Goal: Information Seeking & Learning: Learn about a topic

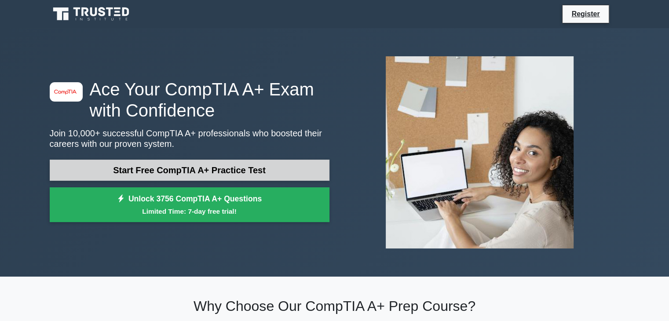
click at [222, 166] on link "Start Free CompTIA A+ Practice Test" at bounding box center [190, 170] width 280 height 21
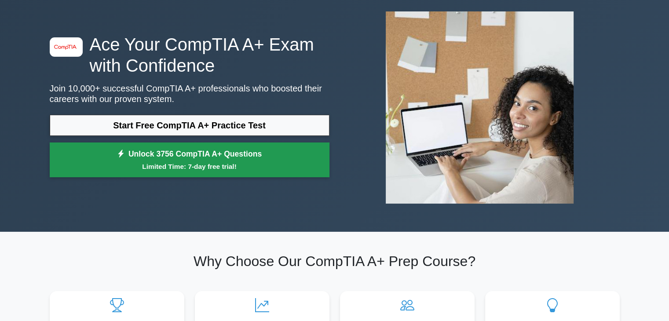
scroll to position [44, 0]
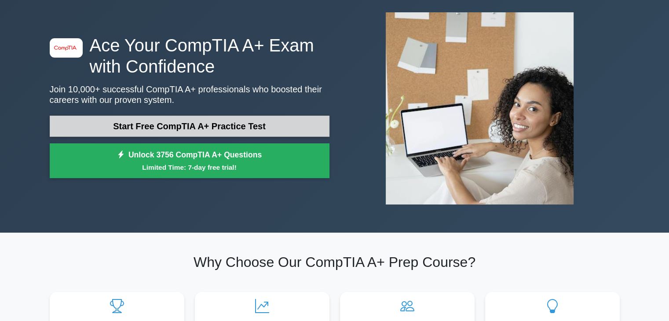
click at [155, 125] on link "Start Free CompTIA A+ Practice Test" at bounding box center [190, 126] width 280 height 21
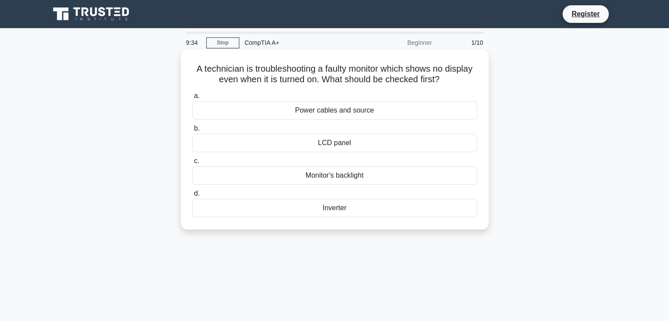
click at [327, 112] on div "Power cables and source" at bounding box center [334, 110] width 285 height 18
click at [192, 99] on input "a. Power cables and source" at bounding box center [192, 96] width 0 height 6
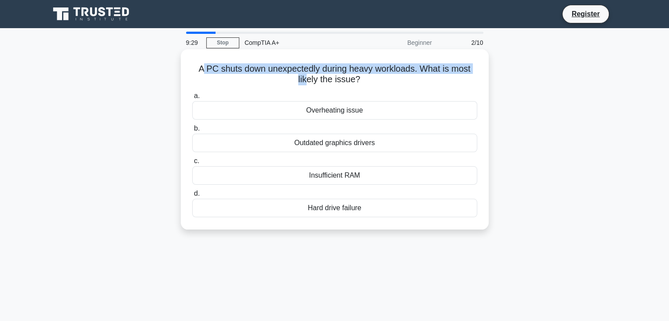
drag, startPoint x: 202, startPoint y: 73, endPoint x: 309, endPoint y: 78, distance: 107.5
click at [308, 78] on h5 "A PC shuts down unexpectedly during heavy workloads. What is most likely the is…" at bounding box center [334, 74] width 287 height 22
drag, startPoint x: 359, startPoint y: 80, endPoint x: 206, endPoint y: 63, distance: 153.2
click at [206, 63] on h5 "A PC shuts down unexpectedly during heavy workloads. What is most likely the is…" at bounding box center [334, 74] width 287 height 22
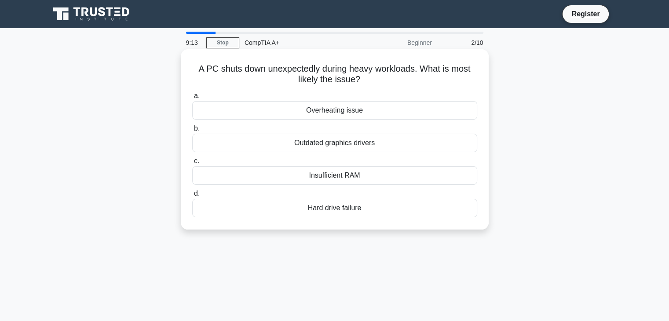
click at [336, 210] on div "Hard drive failure" at bounding box center [334, 208] width 285 height 18
click at [192, 197] on input "d. Hard drive failure" at bounding box center [192, 194] width 0 height 6
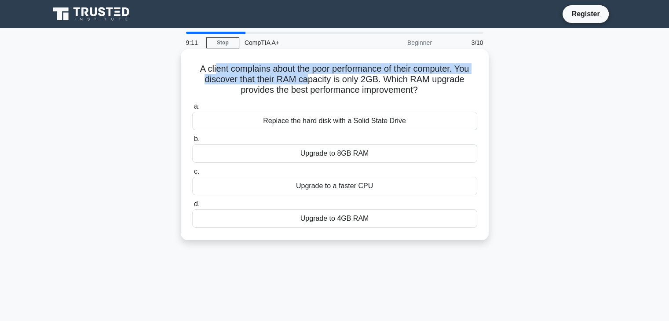
drag, startPoint x: 211, startPoint y: 67, endPoint x: 309, endPoint y: 80, distance: 98.5
click at [309, 80] on h5 "A client complains about the poor performance of their computer. You discover t…" at bounding box center [334, 79] width 287 height 33
click at [265, 83] on h5 "A client complains about the poor performance of their computer. You discover t…" at bounding box center [334, 79] width 287 height 33
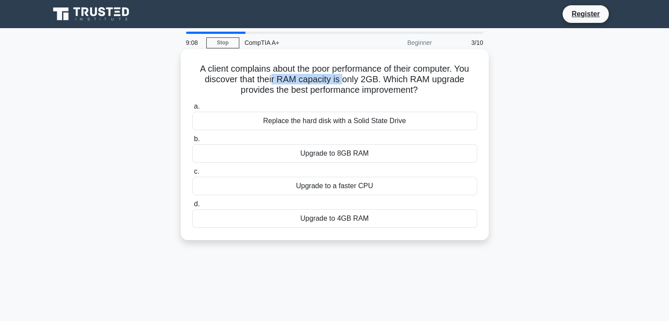
drag, startPoint x: 273, startPoint y: 83, endPoint x: 345, endPoint y: 78, distance: 72.4
click at [345, 78] on h5 "A client complains about the poor performance of their computer. You discover t…" at bounding box center [334, 79] width 287 height 33
click at [348, 92] on h5 "A client complains about the poor performance of their computer. You discover t…" at bounding box center [334, 79] width 287 height 33
click at [337, 155] on div "Upgrade to 8GB RAM" at bounding box center [334, 153] width 285 height 18
click at [192, 142] on input "b. Upgrade to 8GB RAM" at bounding box center [192, 139] width 0 height 6
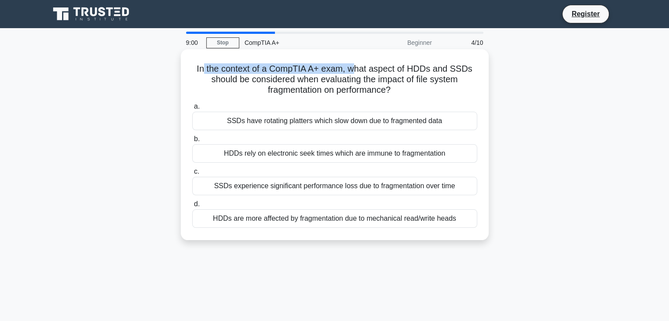
drag, startPoint x: 201, startPoint y: 70, endPoint x: 359, endPoint y: 66, distance: 158.4
click at [359, 66] on h5 "In the context of a CompTIA A+ exam, what aspect of HDDs and SSDs should be con…" at bounding box center [334, 79] width 287 height 33
click at [297, 78] on h5 "In the context of a CompTIA A+ exam, what aspect of HDDs and SSDs should be con…" at bounding box center [334, 79] width 287 height 33
click at [349, 184] on div "SSDs experience significant performance loss due to fragmentation over time" at bounding box center [334, 186] width 285 height 18
click at [192, 175] on input "c. SSDs experience significant performance loss due to fragmentation over time" at bounding box center [192, 172] width 0 height 6
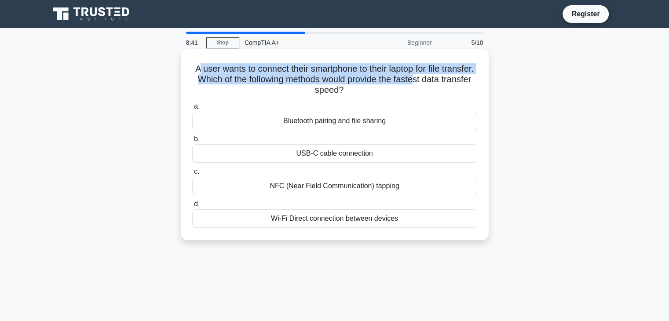
drag, startPoint x: 213, startPoint y: 73, endPoint x: 460, endPoint y: 84, distance: 247.5
click at [460, 84] on h5 "A user wants to connect their smartphone to their laptop for file transfer. Whi…" at bounding box center [334, 79] width 287 height 33
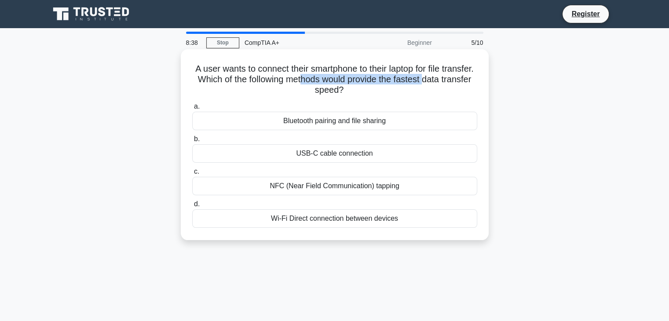
drag, startPoint x: 246, startPoint y: 86, endPoint x: 346, endPoint y: 79, distance: 100.1
click at [346, 79] on h5 "A user wants to connect their smartphone to their laptop for file transfer. Whi…" at bounding box center [334, 79] width 287 height 33
click at [356, 90] on h5 "A user wants to connect their smartphone to their laptop for file transfer. Whi…" at bounding box center [334, 79] width 287 height 33
drag, startPoint x: 370, startPoint y: 89, endPoint x: 279, endPoint y: 90, distance: 91.1
click at [279, 90] on h5 "A user wants to connect their smartphone to their laptop for file transfer. Whi…" at bounding box center [334, 79] width 287 height 33
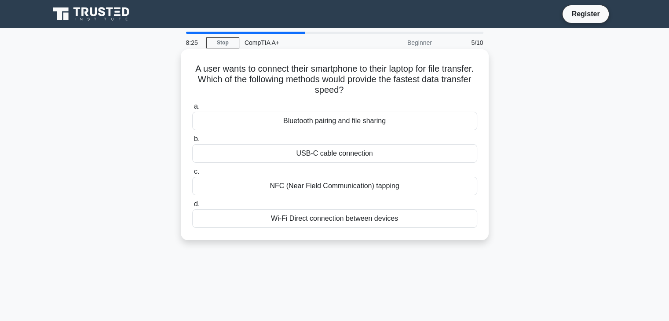
click at [314, 223] on div "Wi-Fi Direct connection between devices" at bounding box center [334, 218] width 285 height 18
click at [192, 207] on input "d. Wi-Fi Direct connection between devices" at bounding box center [192, 205] width 0 height 6
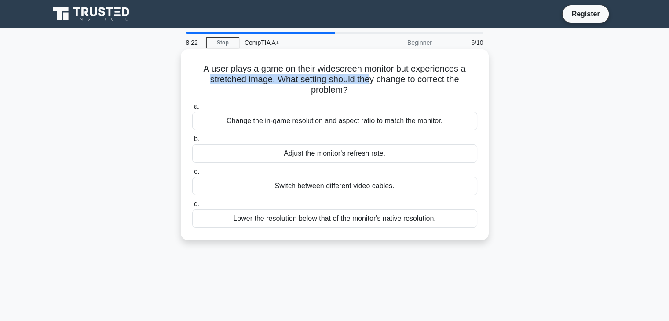
drag, startPoint x: 206, startPoint y: 76, endPoint x: 370, endPoint y: 83, distance: 163.8
click at [370, 83] on h5 "A user plays a game on their widescreen monitor but experiences a stretched ima…" at bounding box center [334, 79] width 287 height 33
click at [283, 81] on h5 "A user plays a game on their widescreen monitor but experiences a stretched ima…" at bounding box center [334, 79] width 287 height 33
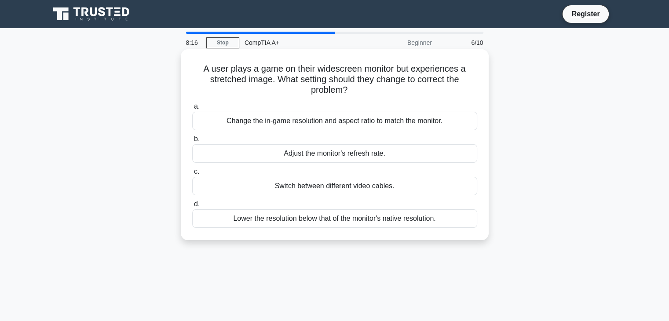
click at [279, 121] on div "Change the in-game resolution and aspect ratio to match the monitor." at bounding box center [334, 121] width 285 height 18
click at [192, 110] on input "a. Change the in-game resolution and aspect ratio to match the monitor." at bounding box center [192, 107] width 0 height 6
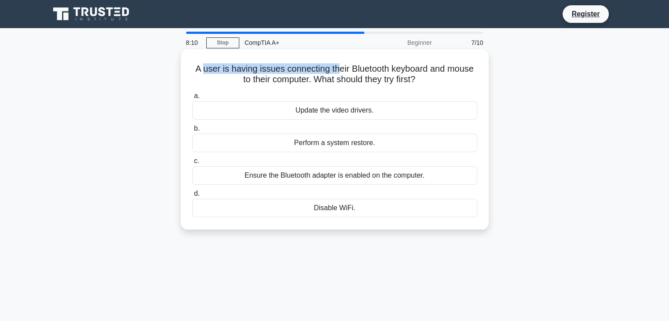
drag, startPoint x: 201, startPoint y: 73, endPoint x: 337, endPoint y: 67, distance: 136.9
click at [337, 67] on h5 "A user is having issues connecting their Bluetooth keyboard and mouse to their …" at bounding box center [334, 74] width 287 height 22
click at [356, 79] on h5 "A user is having issues connecting their Bluetooth keyboard and mouse to their …" at bounding box center [334, 74] width 287 height 22
click at [323, 178] on div "Ensure the Bluetooth adapter is enabled on the computer." at bounding box center [334, 175] width 285 height 18
click at [192, 164] on input "c. Ensure the Bluetooth adapter is enabled on the computer." at bounding box center [192, 161] width 0 height 6
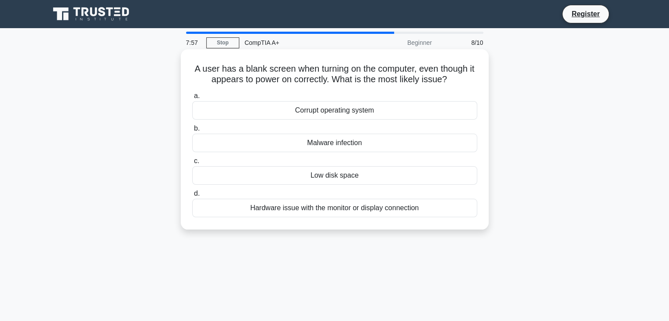
click at [278, 209] on div "Hardware issue with the monitor or display connection" at bounding box center [334, 208] width 285 height 18
click at [192, 197] on input "d. Hardware issue with the monitor or display connection" at bounding box center [192, 194] width 0 height 6
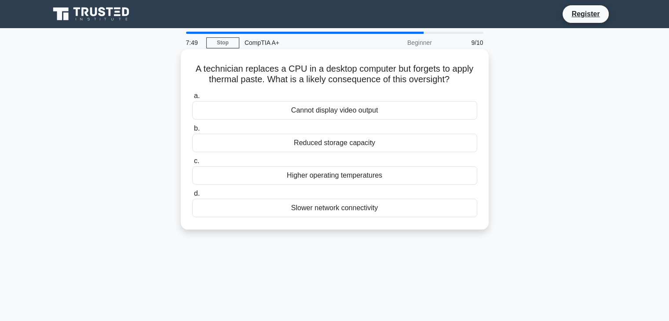
click at [320, 176] on div "Higher operating temperatures" at bounding box center [334, 175] width 285 height 18
click at [192, 164] on input "c. Higher operating temperatures" at bounding box center [192, 161] width 0 height 6
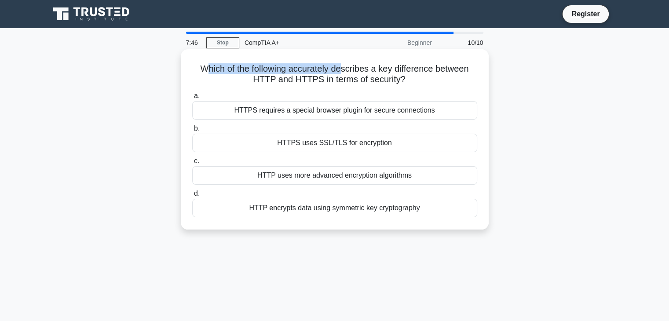
drag, startPoint x: 203, startPoint y: 69, endPoint x: 341, endPoint y: 67, distance: 138.2
click at [341, 67] on h5 "Which of the following accurately describes a key difference between HTTP and H…" at bounding box center [334, 74] width 287 height 22
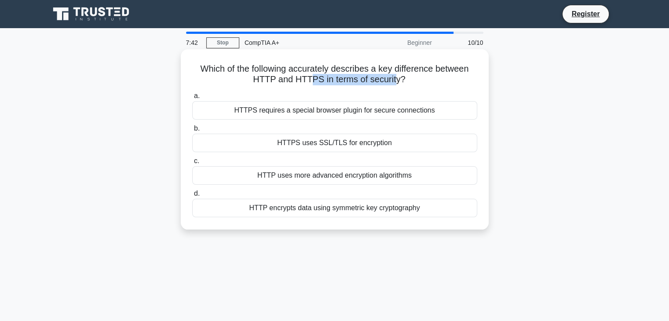
drag, startPoint x: 308, startPoint y: 83, endPoint x: 394, endPoint y: 85, distance: 85.8
click at [394, 85] on h5 "Which of the following accurately describes a key difference between HTTP and H…" at bounding box center [334, 74] width 287 height 22
click at [325, 146] on div "HTTPS uses SSL/TLS for encryption" at bounding box center [334, 143] width 285 height 18
click at [192, 132] on input "b. HTTPS uses SSL/TLS for encryption" at bounding box center [192, 129] width 0 height 6
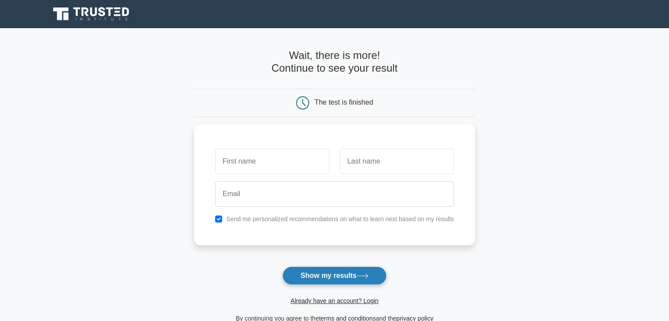
click at [345, 278] on button "Show my results" at bounding box center [334, 276] width 104 height 18
click at [218, 217] on input "checkbox" at bounding box center [218, 216] width 7 height 7
checkbox input "false"
click at [315, 275] on button "Show my results" at bounding box center [334, 276] width 104 height 18
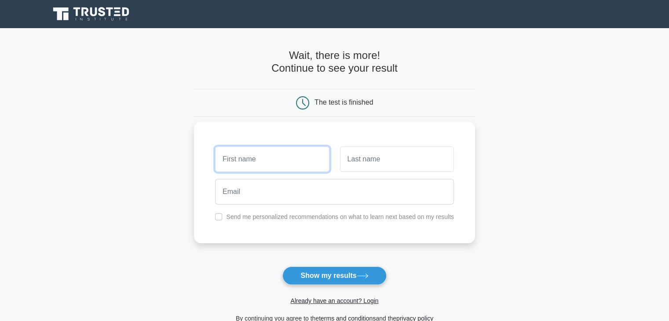
click at [276, 164] on input "text" at bounding box center [272, 160] width 114 height 26
click at [236, 218] on label "Send me personalized recommendations on what to learn next based on my results" at bounding box center [340, 216] width 228 height 7
click at [298, 157] on input "text" at bounding box center [272, 160] width 114 height 26
type input "[PERSON_NAME]"
click at [278, 205] on div at bounding box center [334, 192] width 249 height 33
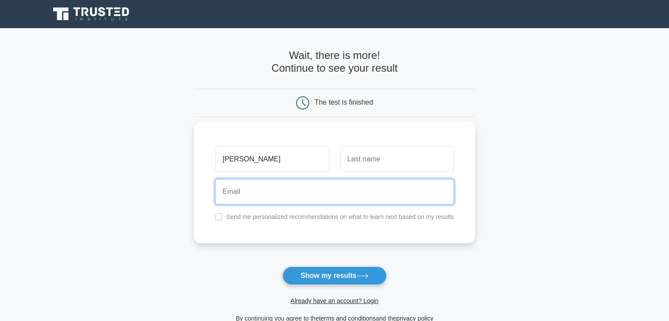
click at [279, 191] on input "email" at bounding box center [334, 192] width 239 height 26
type input "hanisismail03@gmail.com"
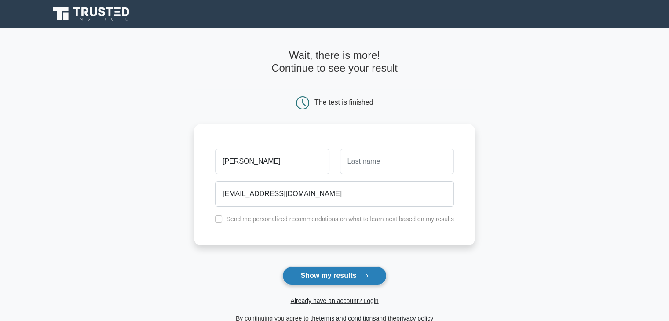
click at [297, 276] on button "Show my results" at bounding box center [334, 276] width 104 height 18
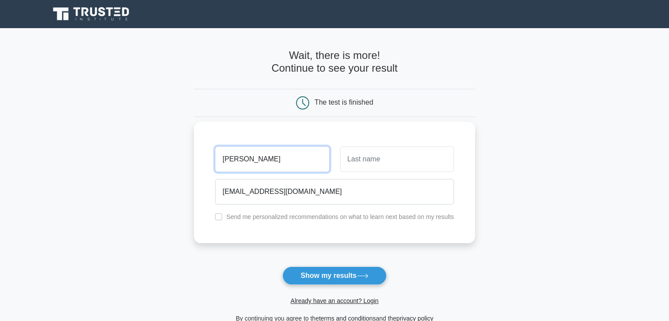
drag, startPoint x: 276, startPoint y: 155, endPoint x: 264, endPoint y: 155, distance: 12.3
click at [264, 155] on input "[PERSON_NAME]" at bounding box center [272, 160] width 114 height 26
click at [380, 157] on input "text" at bounding box center [397, 160] width 114 height 26
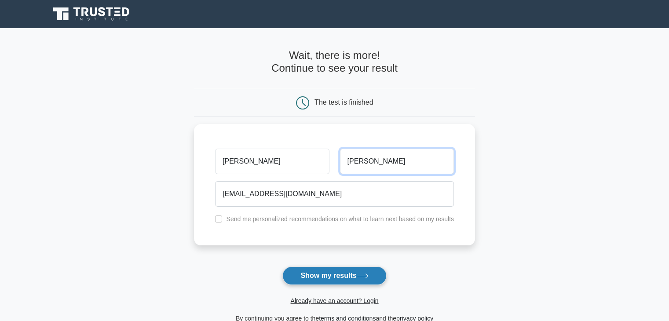
type input "Ismail"
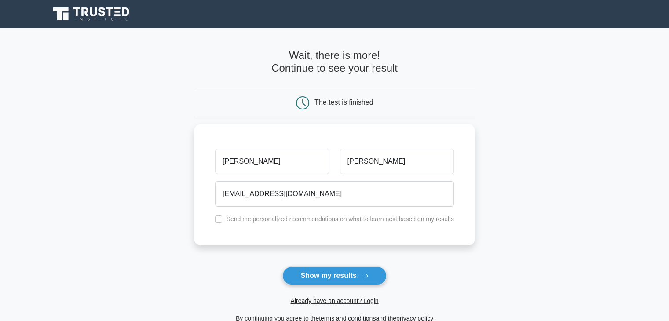
click at [349, 270] on button "Show my results" at bounding box center [334, 276] width 104 height 18
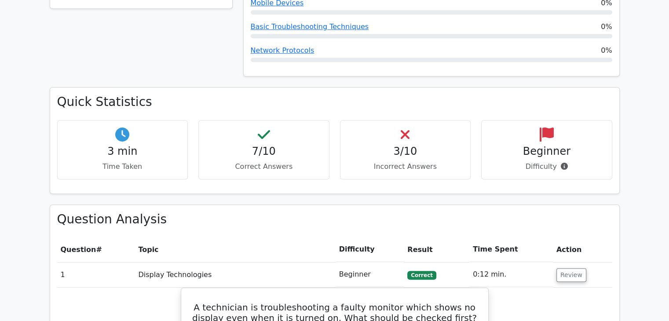
scroll to position [484, 0]
